Goal: Task Accomplishment & Management: Manage account settings

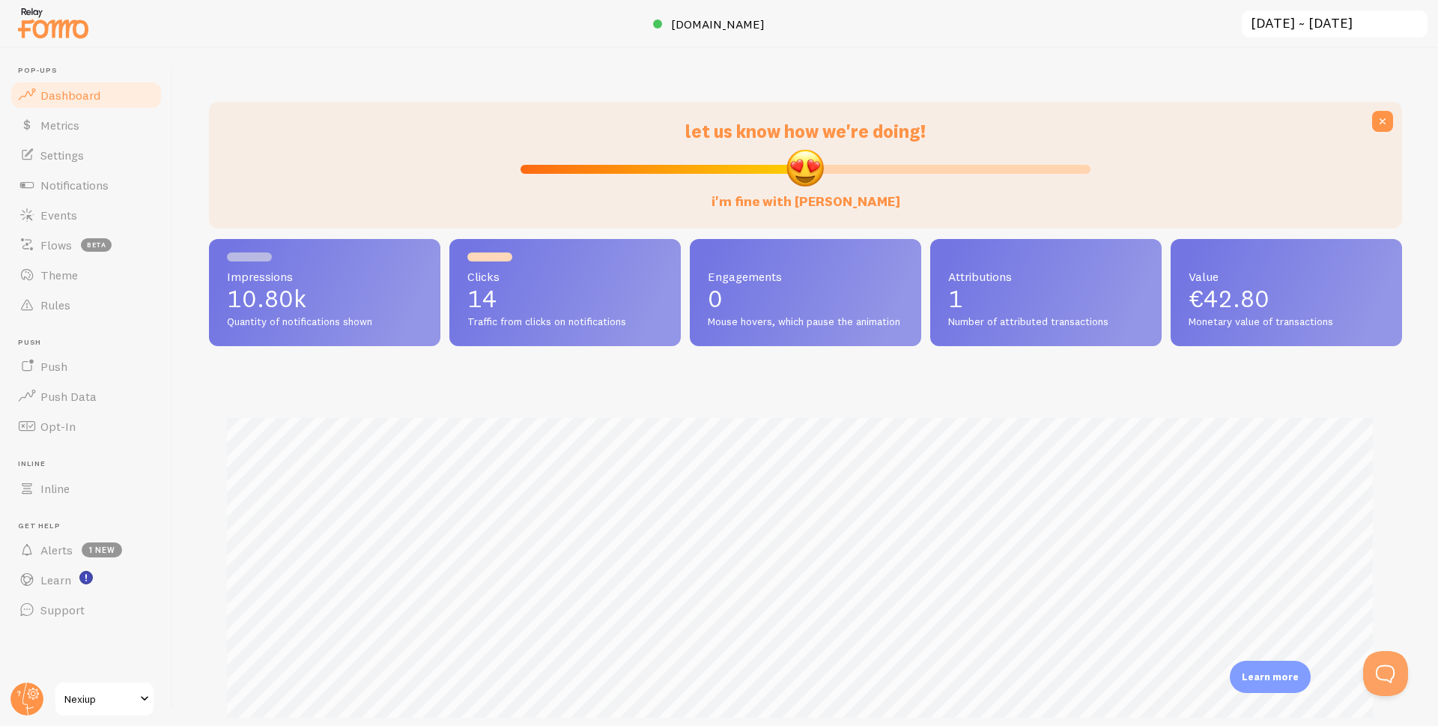
scroll to position [393, 1182]
click at [75, 209] on span "Events" at bounding box center [58, 214] width 37 height 15
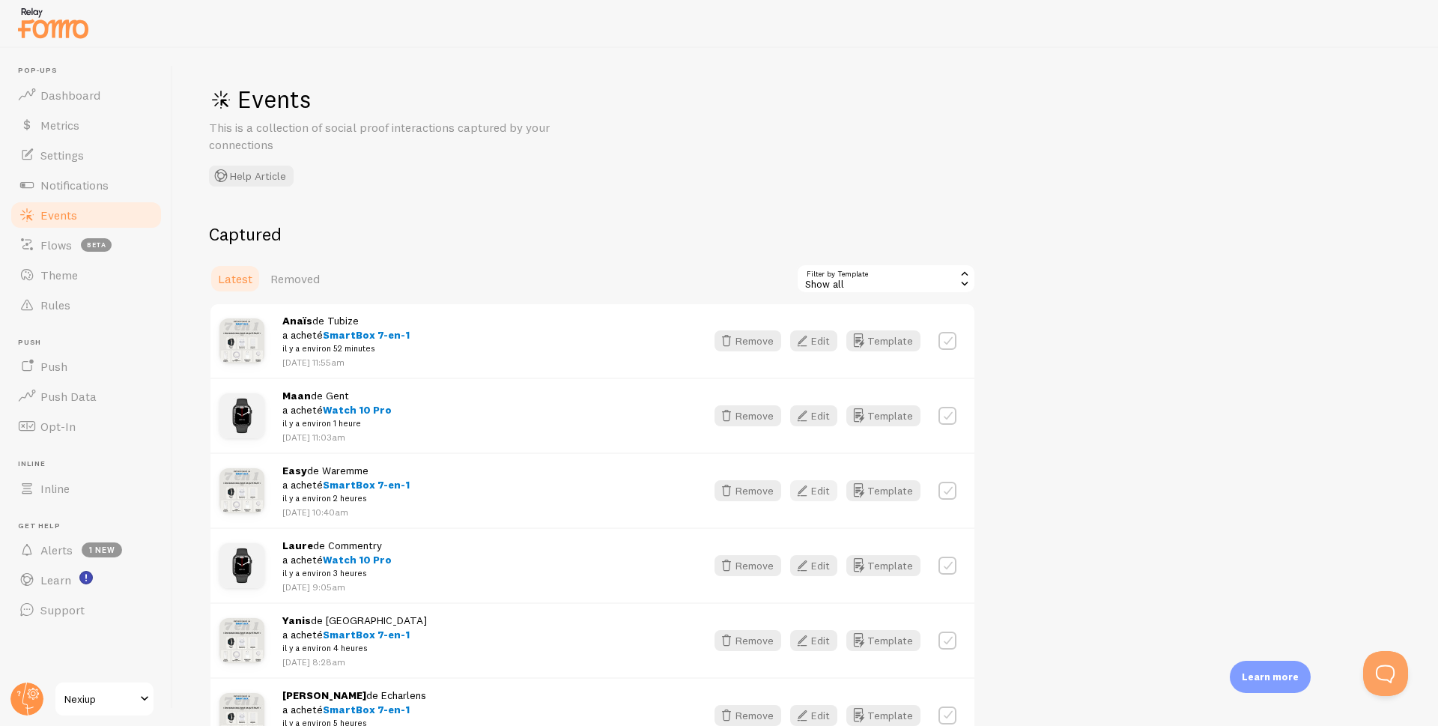
click at [811, 494] on icon "button" at bounding box center [802, 491] width 18 height 18
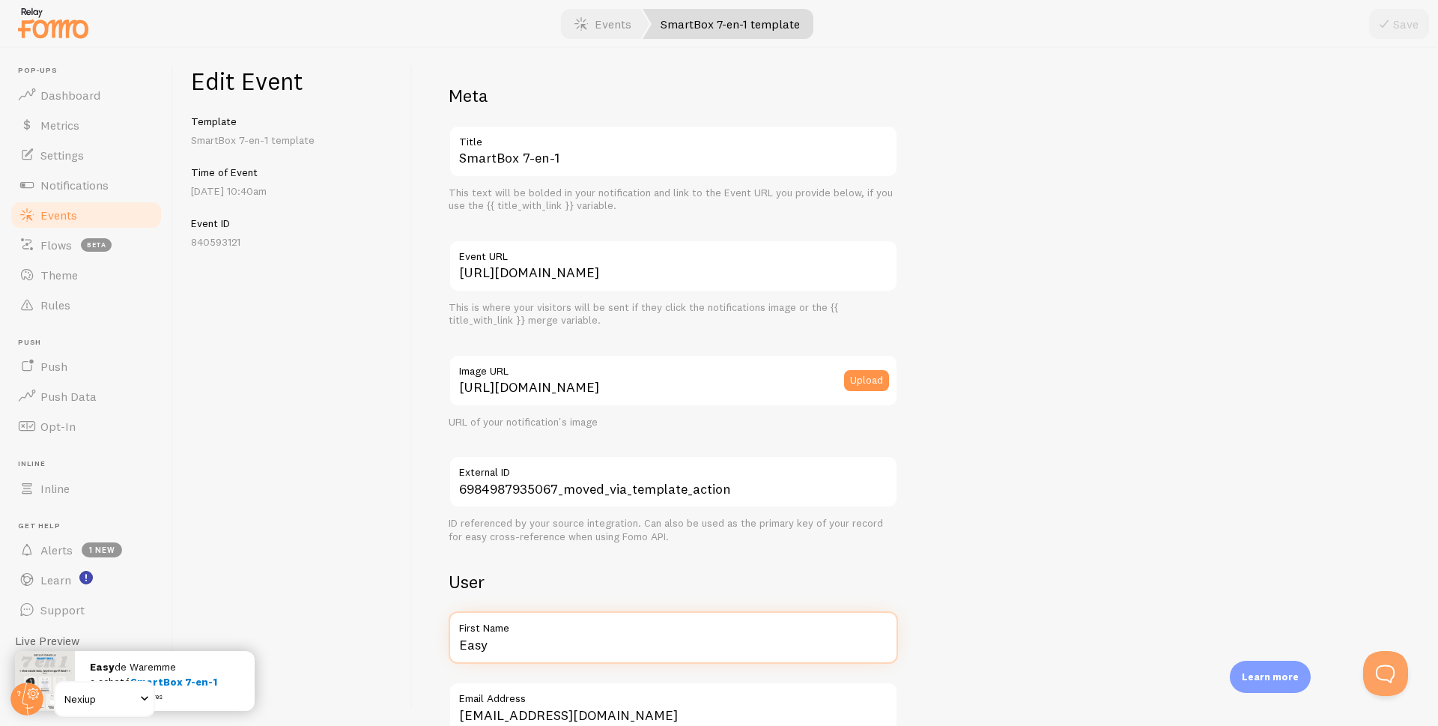
drag, startPoint x: 487, startPoint y: 652, endPoint x: 405, endPoint y: 655, distance: 81.7
click at [405, 655] on div "Edit Event Template SmartBox 7-en-1 template Time of Event [DATE] 10:40am Event…" at bounding box center [805, 387] width 1265 height 678
type input "[PERSON_NAME]"
click at [1382, 13] on button "Save" at bounding box center [1399, 24] width 60 height 30
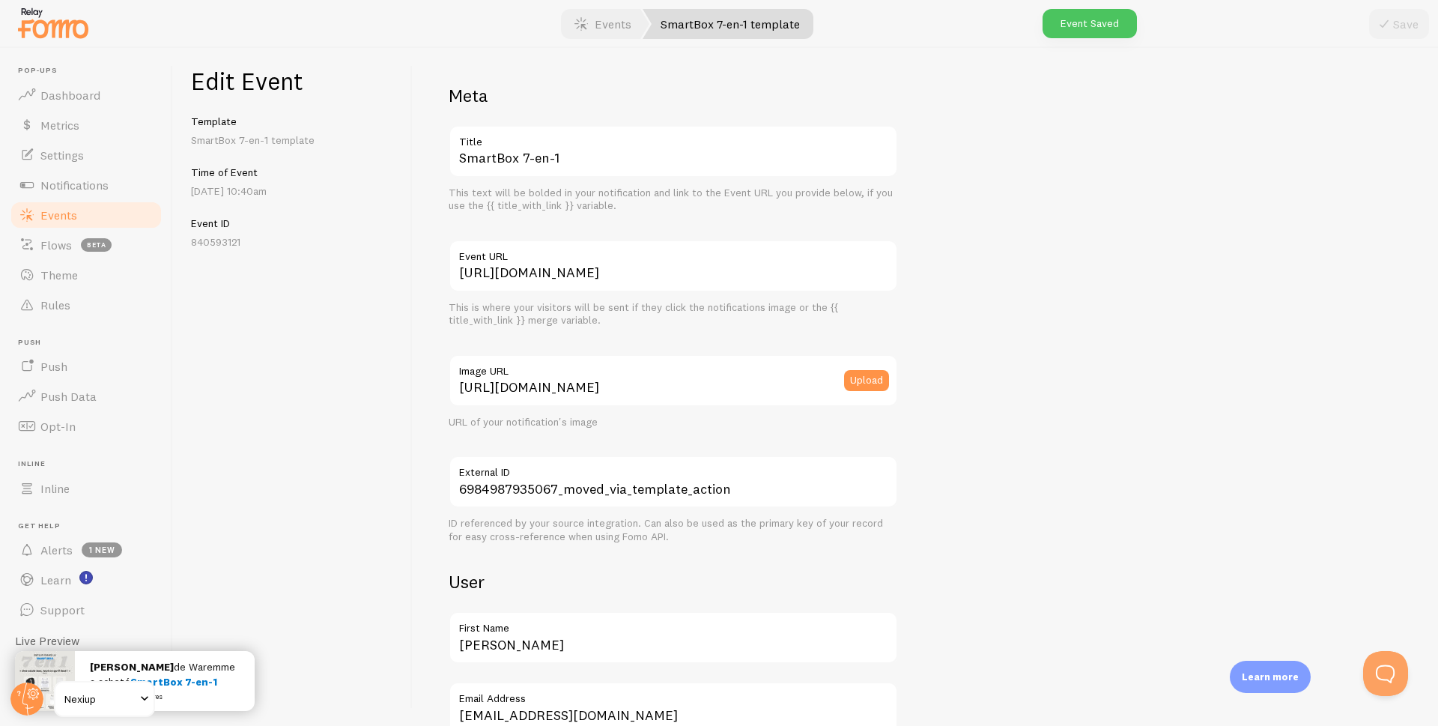
click at [68, 216] on span "Events" at bounding box center [58, 214] width 37 height 15
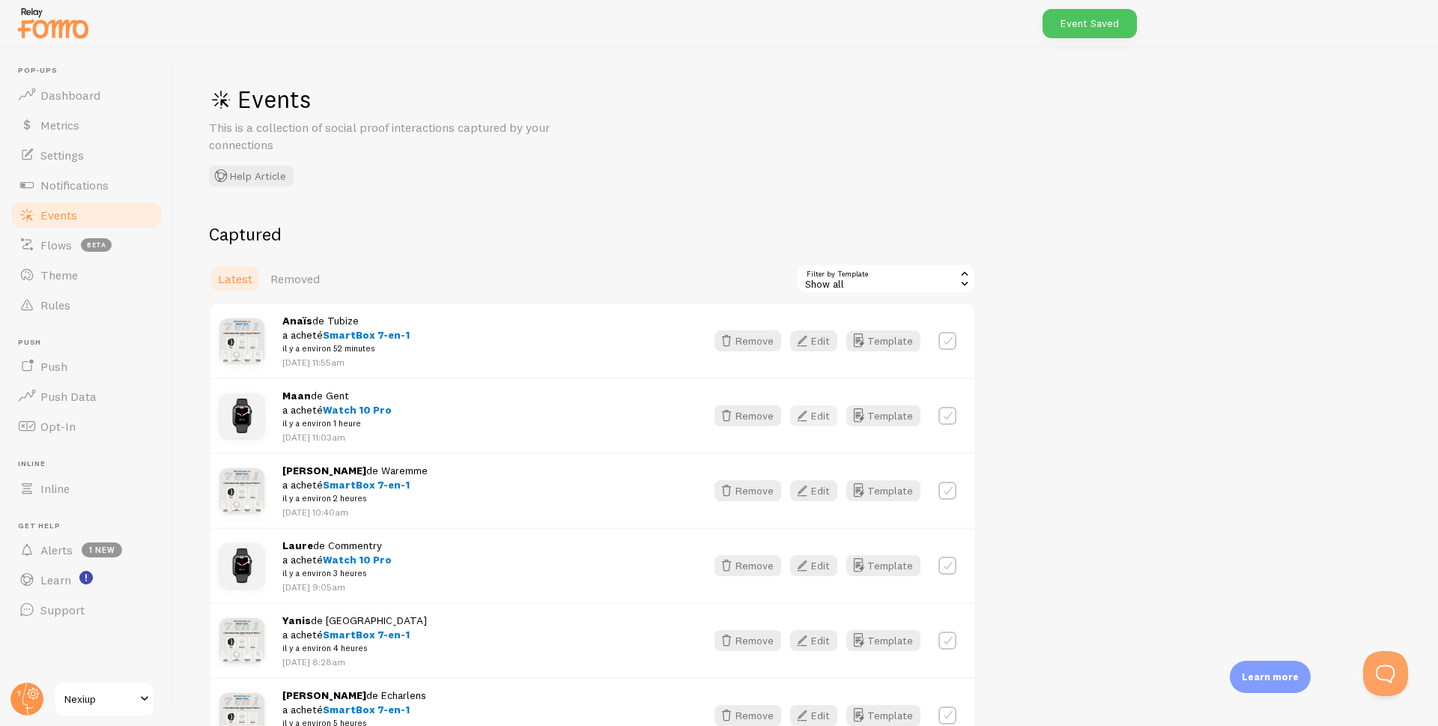
click at [818, 410] on button "Edit" at bounding box center [813, 415] width 47 height 21
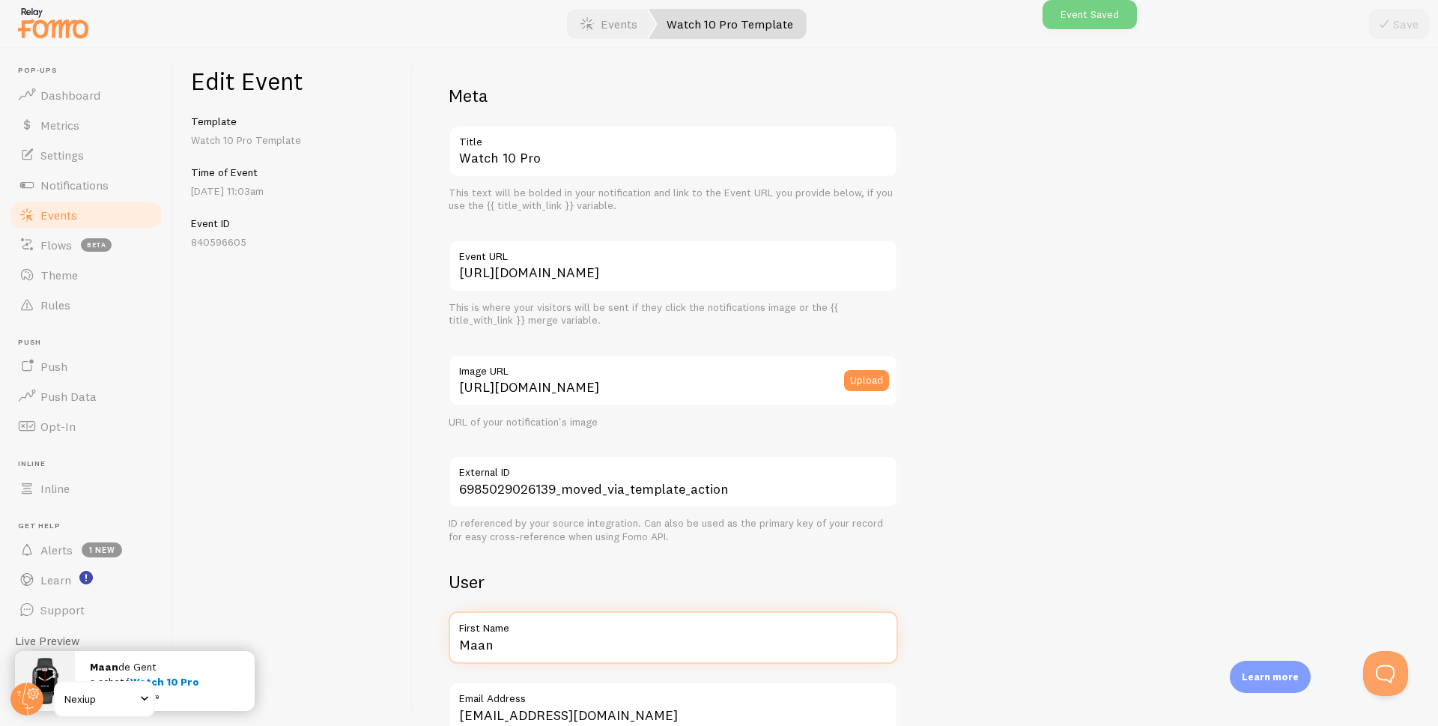
drag, startPoint x: 528, startPoint y: 648, endPoint x: 442, endPoint y: 660, distance: 87.0
click at [442, 660] on div "Meta Watch 10 Pro Title This text will be bolded in your notification and link …" at bounding box center [925, 387] width 1025 height 678
type input "[PERSON_NAME]"
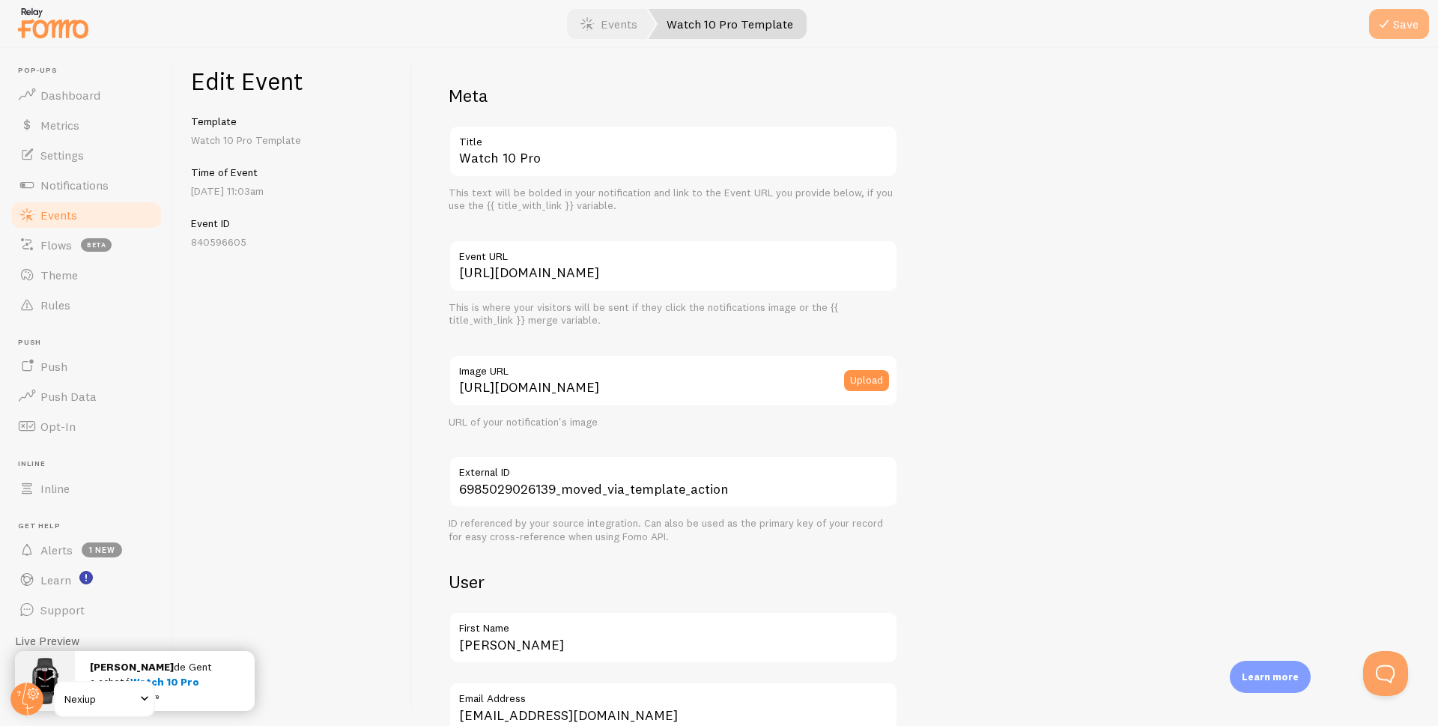
click at [1387, 32] on icon "submit" at bounding box center [1384, 24] width 18 height 18
click at [48, 216] on span "Events" at bounding box center [58, 214] width 37 height 15
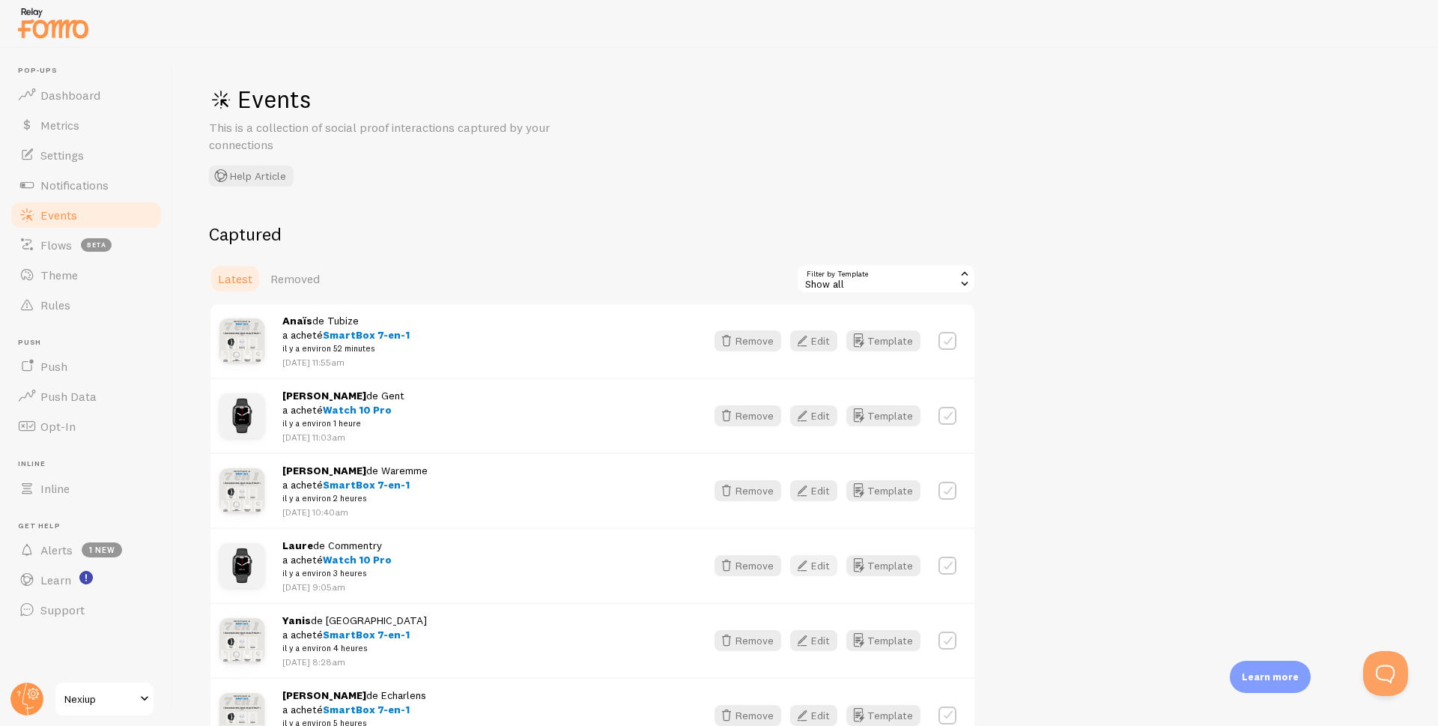
click at [807, 564] on icon "button" at bounding box center [802, 565] width 18 height 18
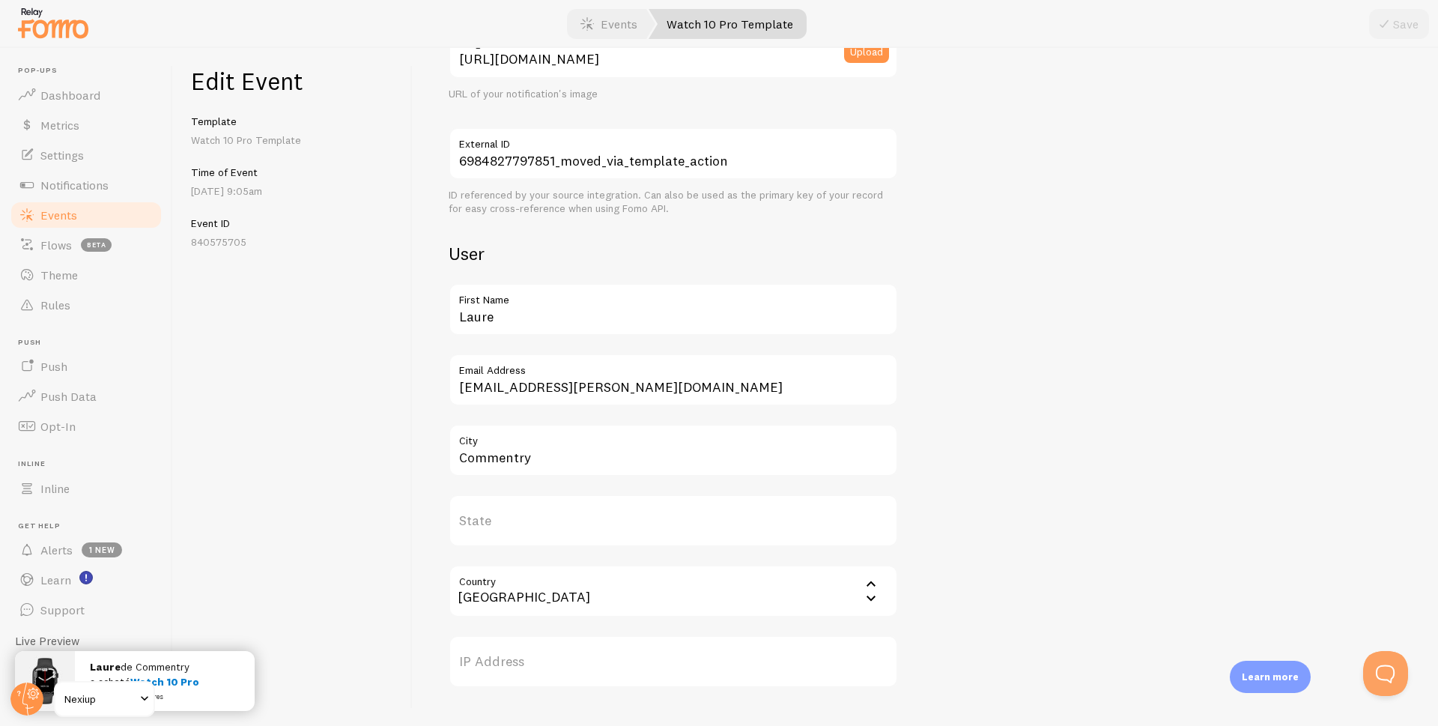
scroll to position [374, 0]
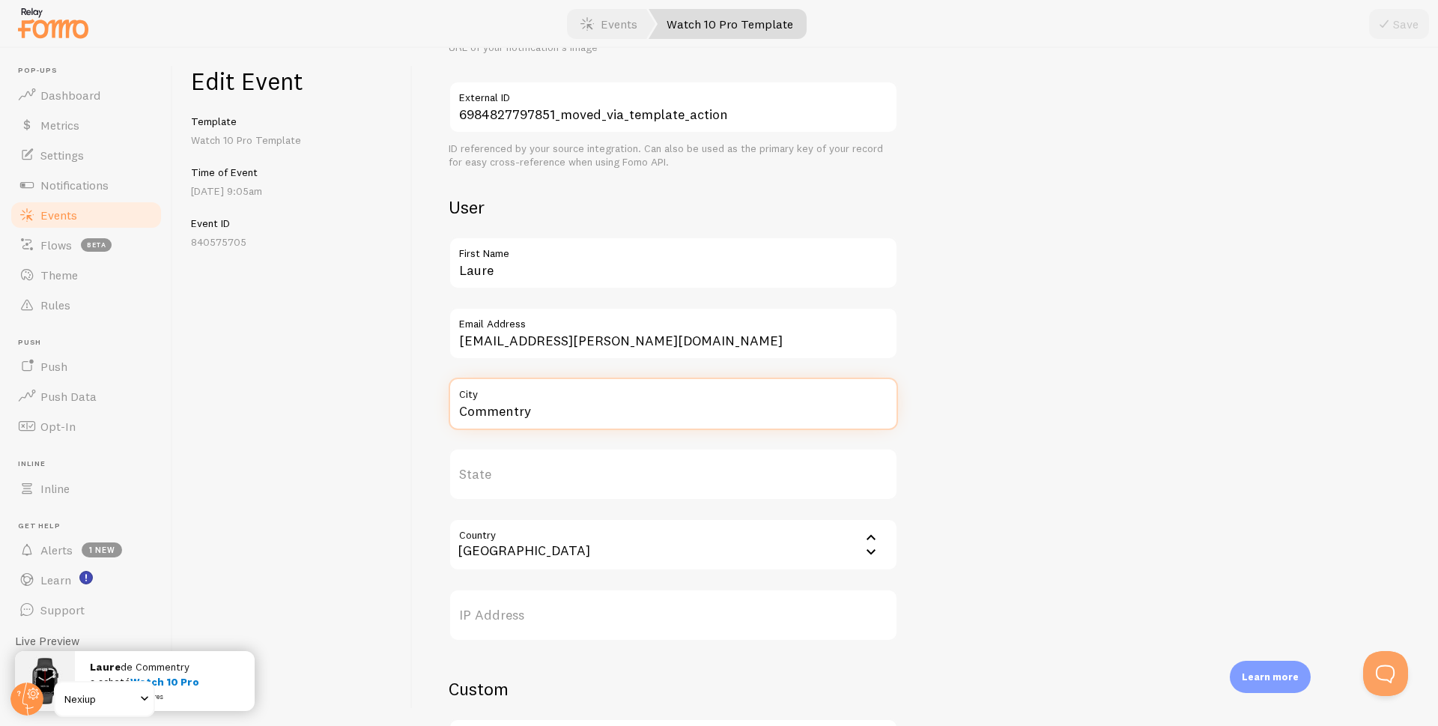
drag, startPoint x: 581, startPoint y: 411, endPoint x: 401, endPoint y: 414, distance: 180.5
click at [402, 416] on div "Edit Event Template Watch 10 Pro Template Time of Event [DATE] 9:05am Event ID …" at bounding box center [805, 387] width 1265 height 678
type input "Nice"
click at [1385, 15] on icon "submit" at bounding box center [1384, 24] width 18 height 18
click at [65, 207] on span "Events" at bounding box center [58, 214] width 37 height 15
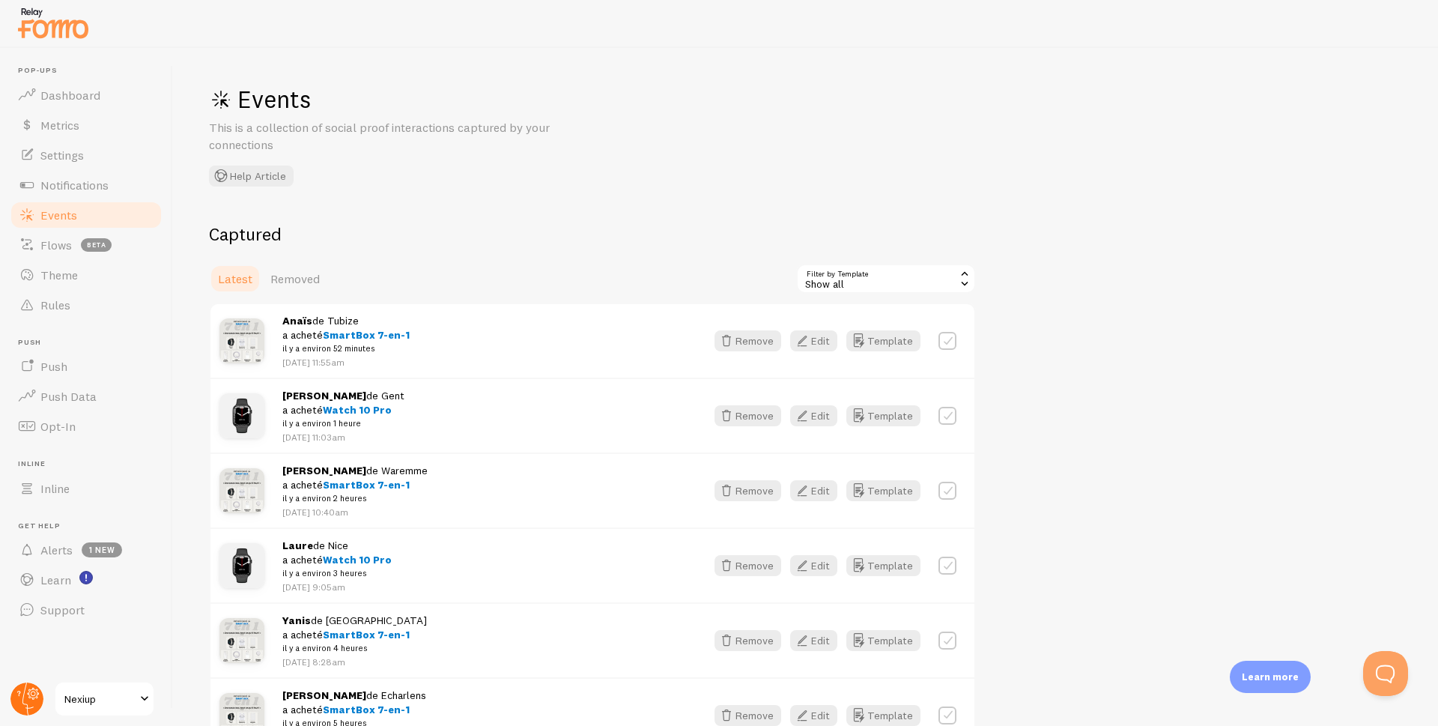
click at [26, 697] on circle at bounding box center [26, 698] width 33 height 33
